Goal: Task Accomplishment & Management: Manage account settings

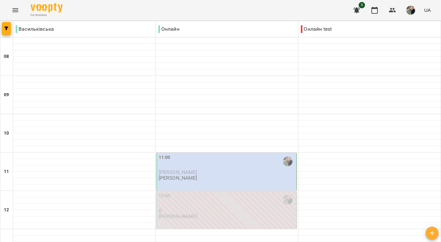
scroll to position [103, 0]
click at [245, 154] on div "11:00 Владислав Величко Борзова Марія Олексіївна" at bounding box center [227, 167] width 137 height 27
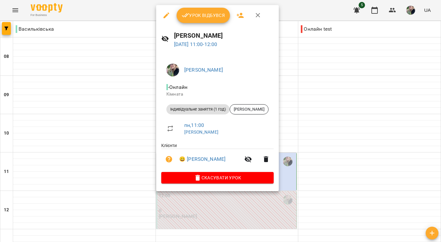
click at [215, 16] on span "Урок відбувся" at bounding box center [203, 16] width 43 height 8
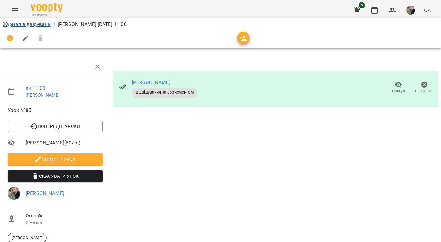
click at [39, 26] on link "Журнал відвідувань" at bounding box center [27, 24] width 48 height 6
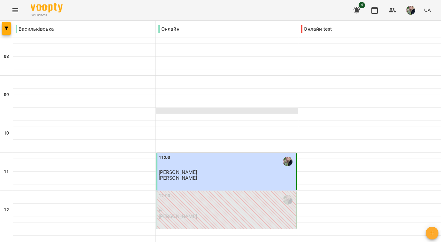
scroll to position [386, 0]
type input "**********"
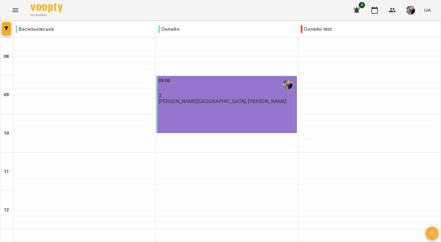
scroll to position [413, 0]
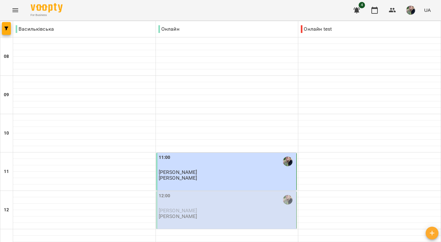
scroll to position [147, 0]
click at [216, 192] on div "12:00" at bounding box center [227, 199] width 137 height 15
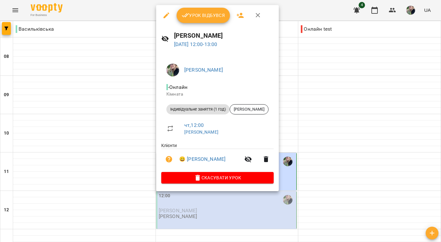
click at [193, 21] on button "Урок відбувся" at bounding box center [204, 15] width 54 height 15
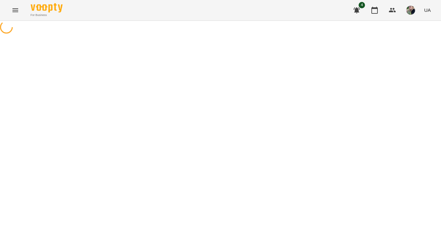
click at [5, 35] on div at bounding box center [220, 28] width 441 height 14
